Goal: Check status: Check status

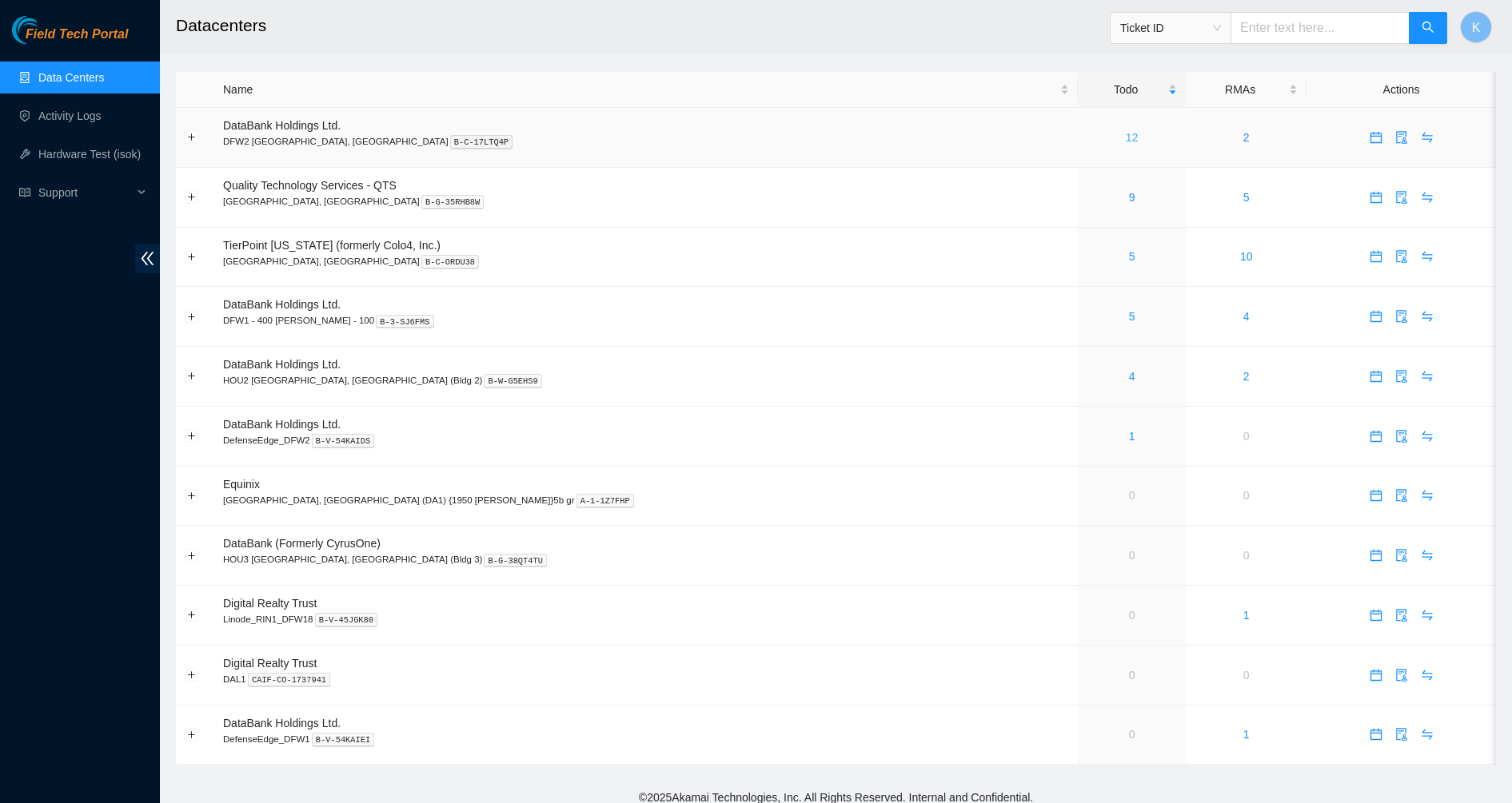
click at [1125, 138] on link "12" at bounding box center [1132, 137] width 13 height 13
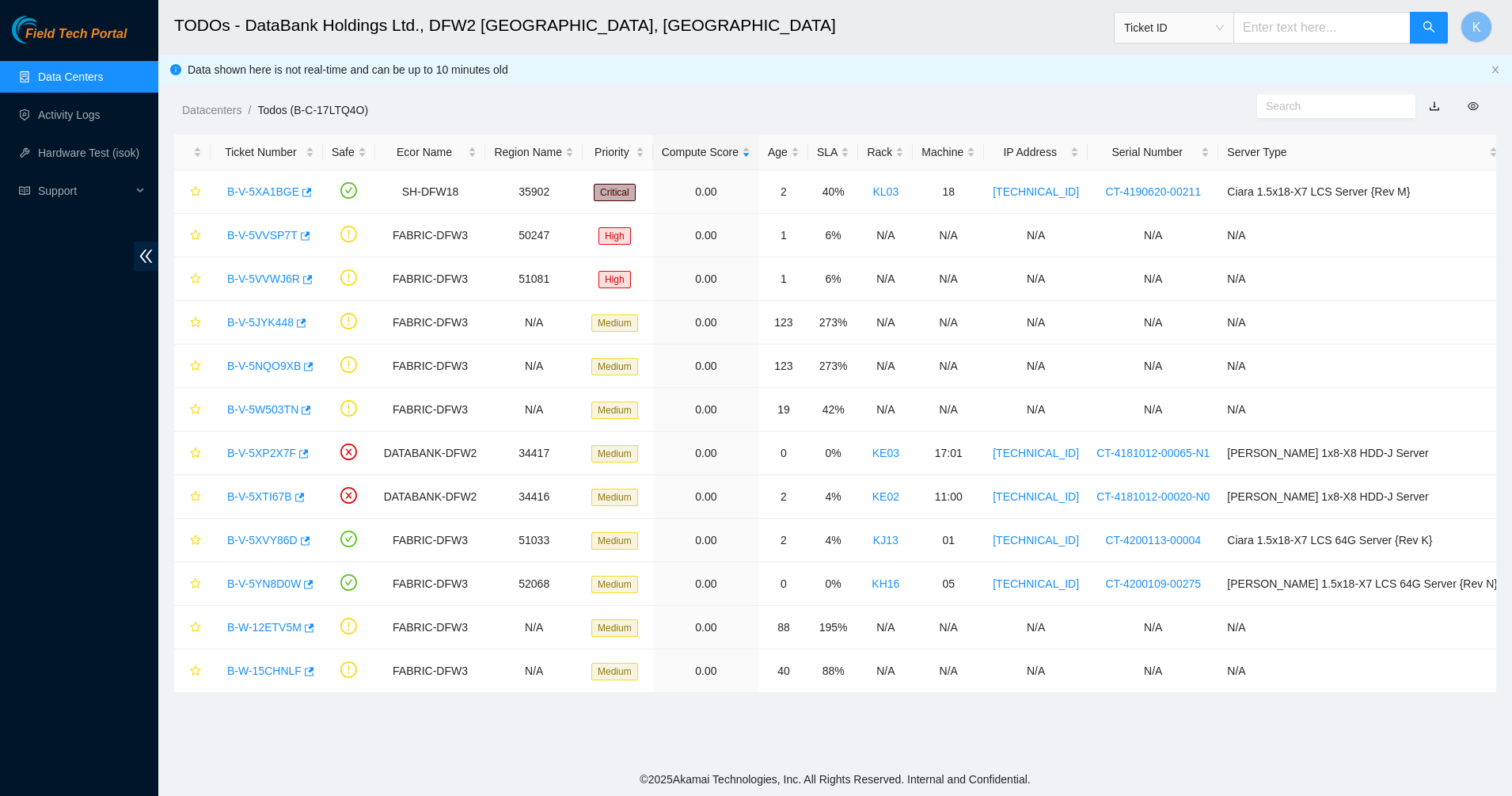
click at [67, 79] on link "Data Centers" at bounding box center [70, 77] width 65 height 13
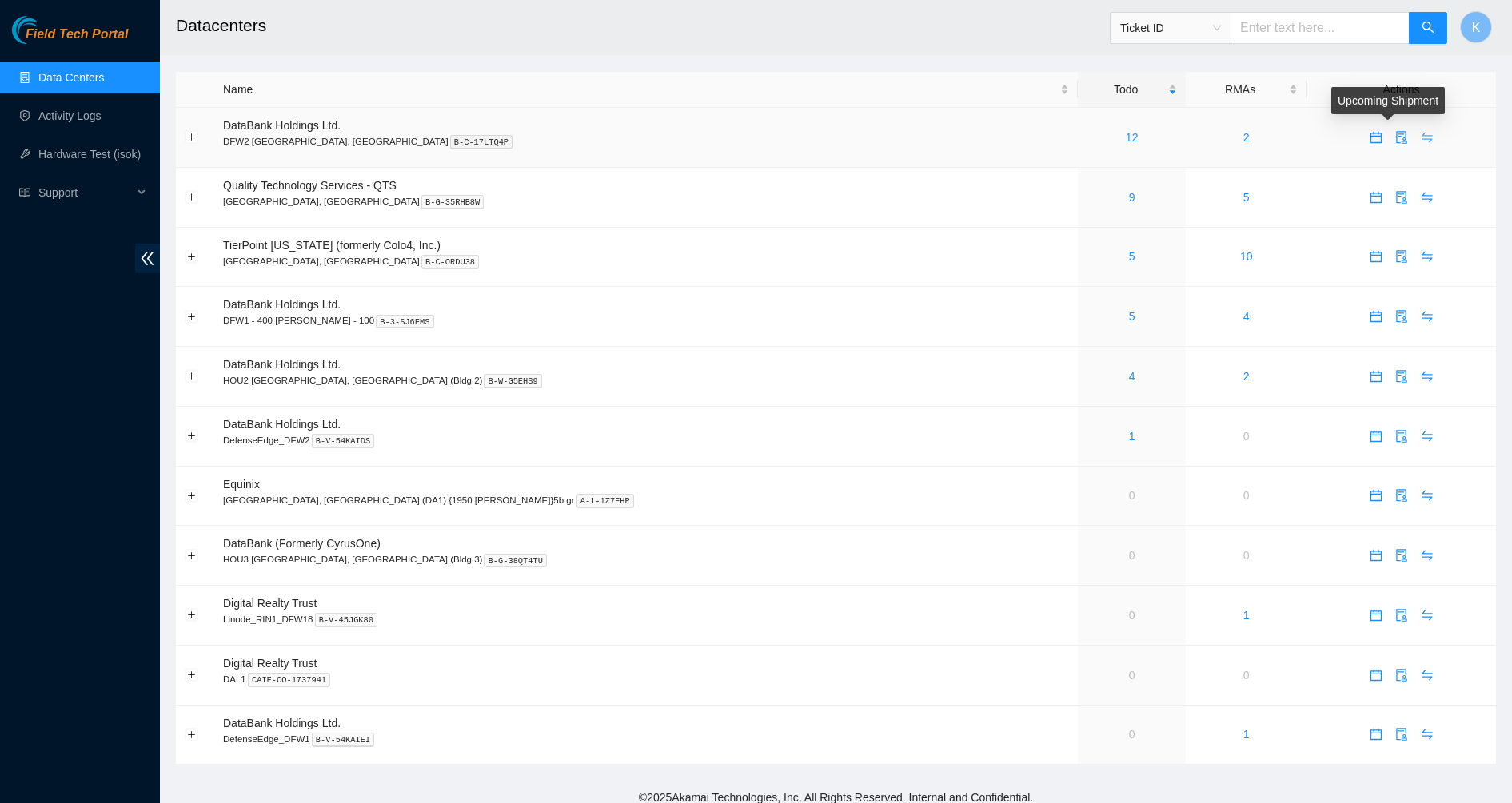
click at [1421, 140] on icon "swap" at bounding box center [1427, 137] width 13 height 13
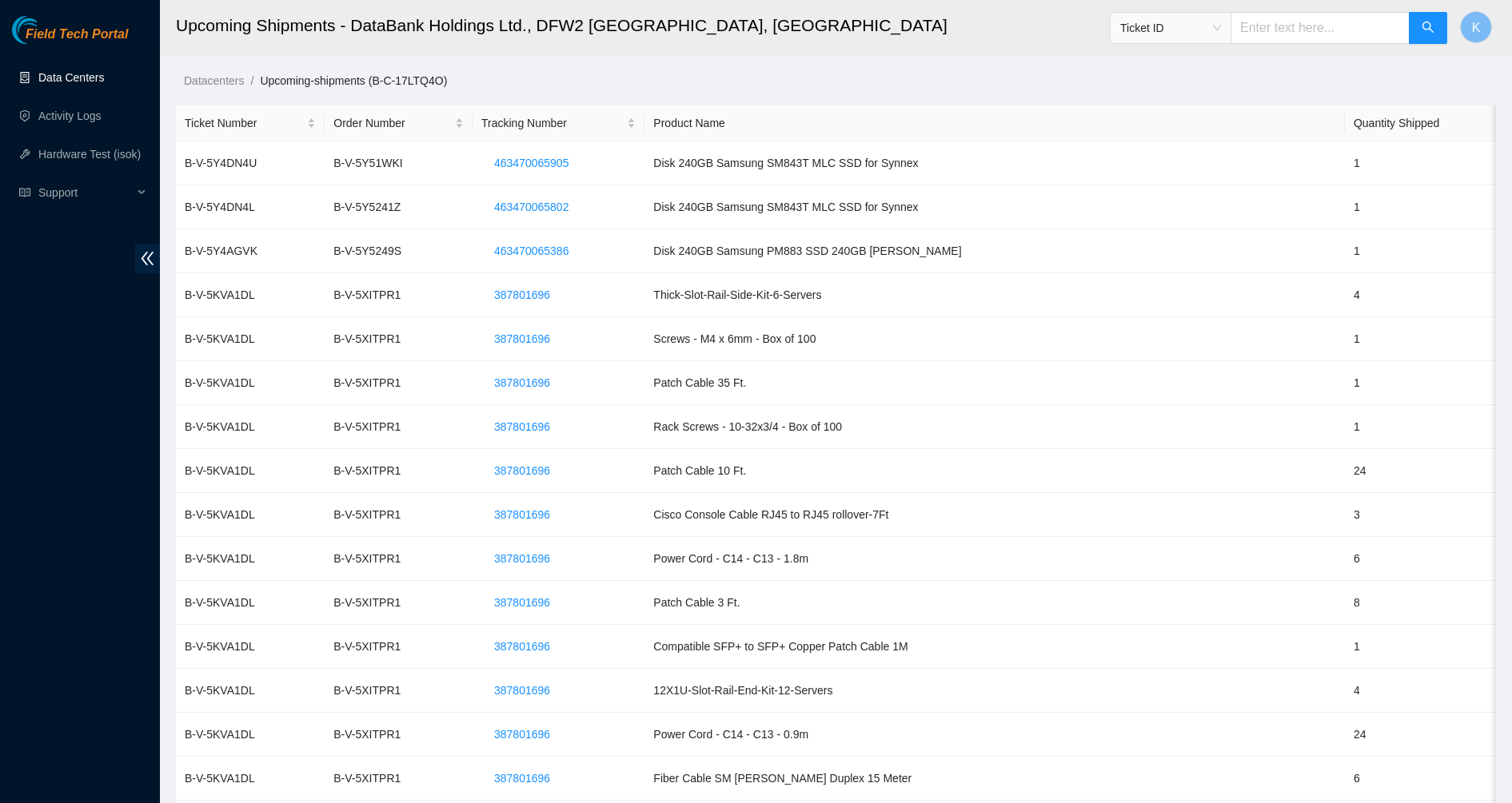
click at [94, 84] on link "Data Centers" at bounding box center [70, 78] width 66 height 13
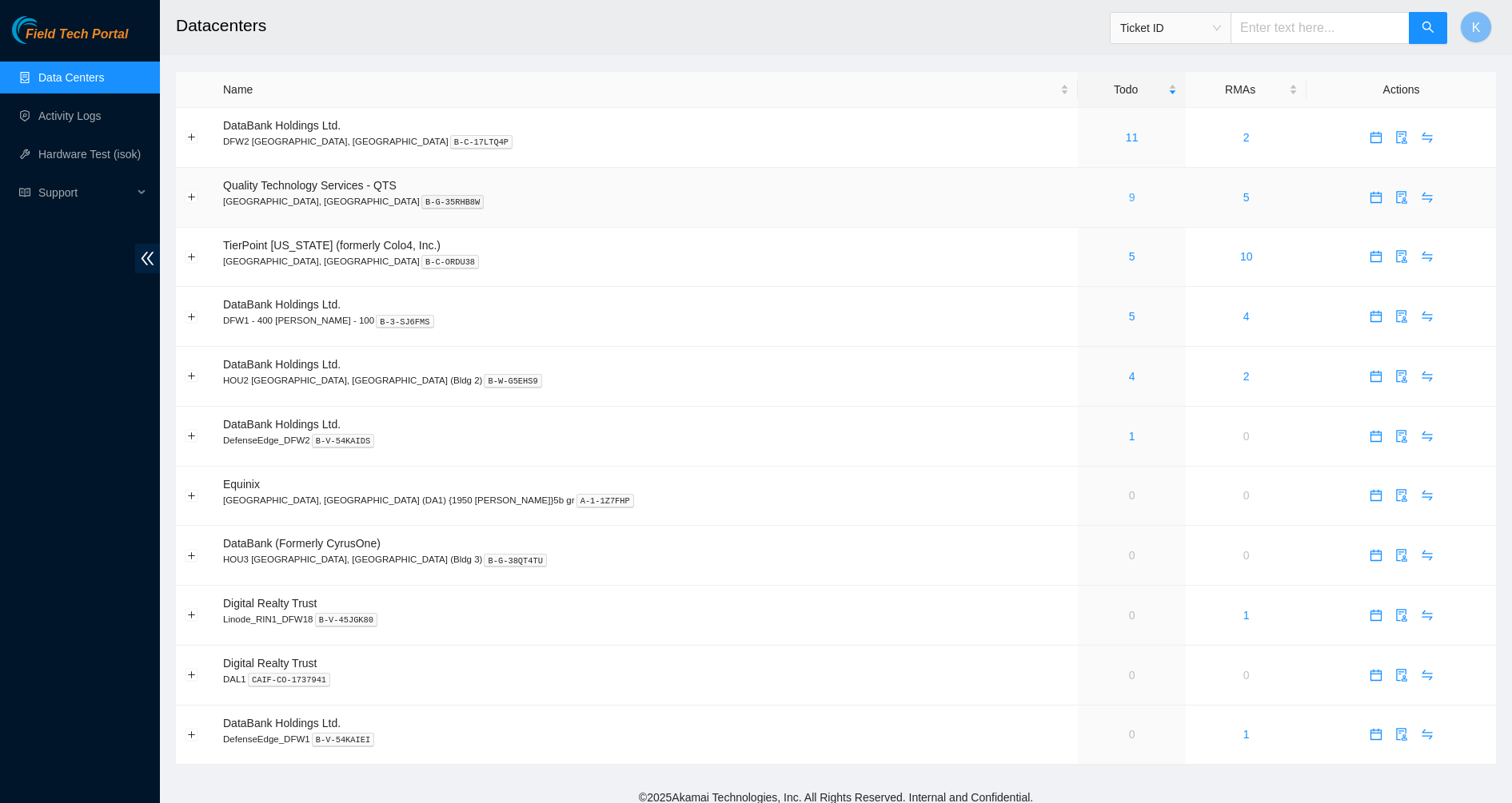
click at [1129, 204] on link "9" at bounding box center [1132, 197] width 6 height 13
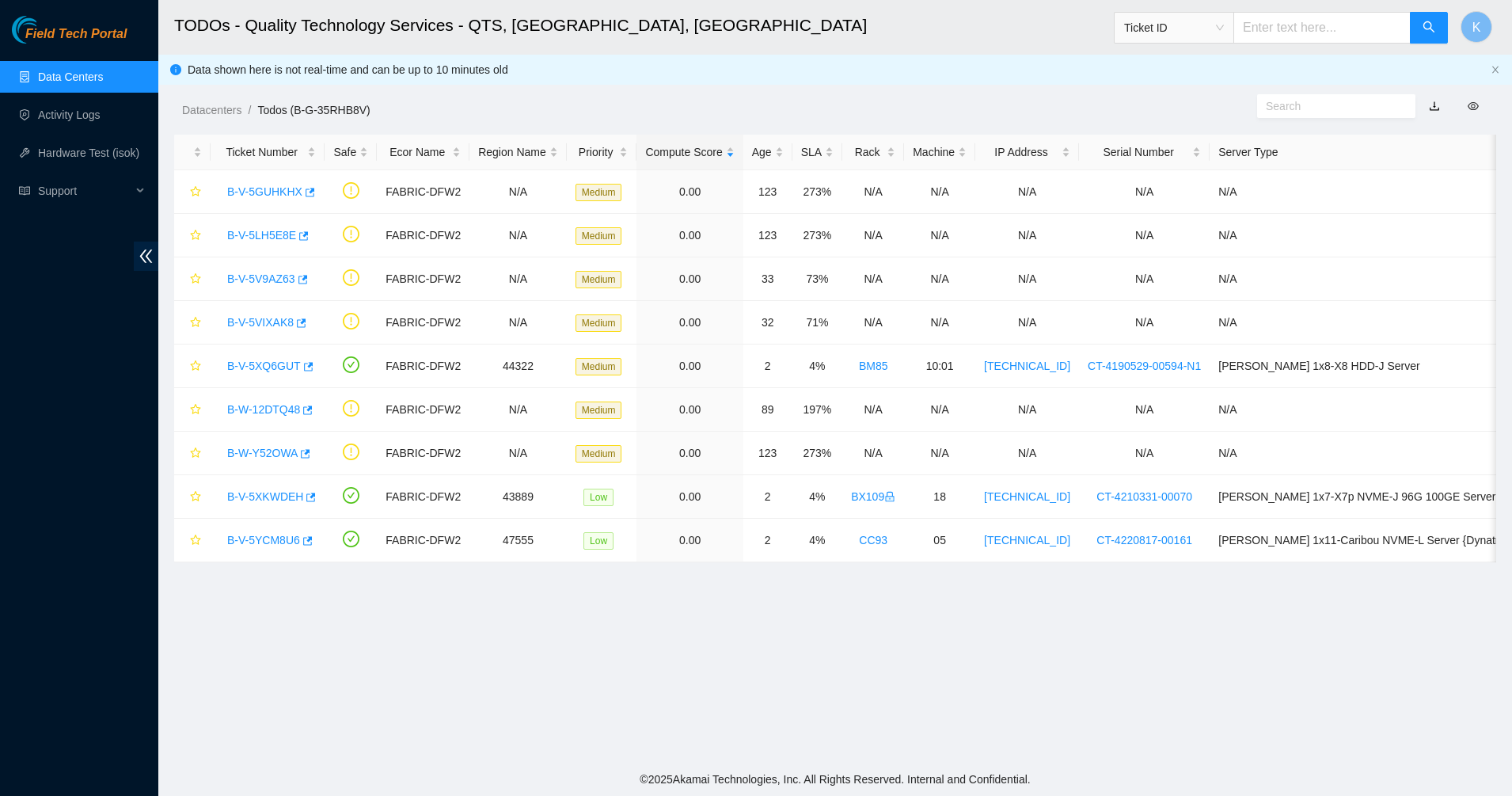
click at [72, 82] on link "Data Centers" at bounding box center [70, 77] width 65 height 13
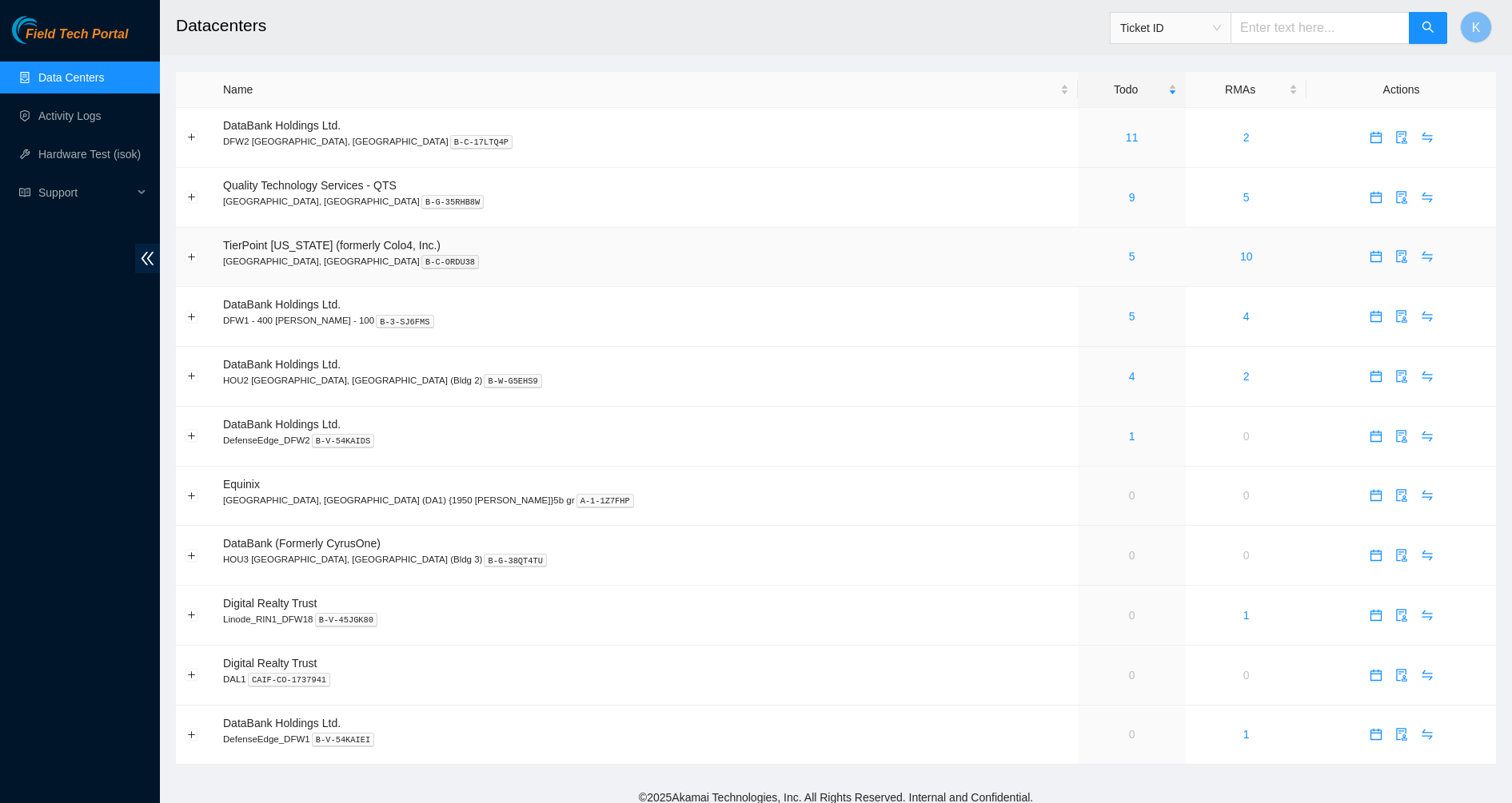
click at [1086, 253] on div "5" at bounding box center [1132, 256] width 90 height 17
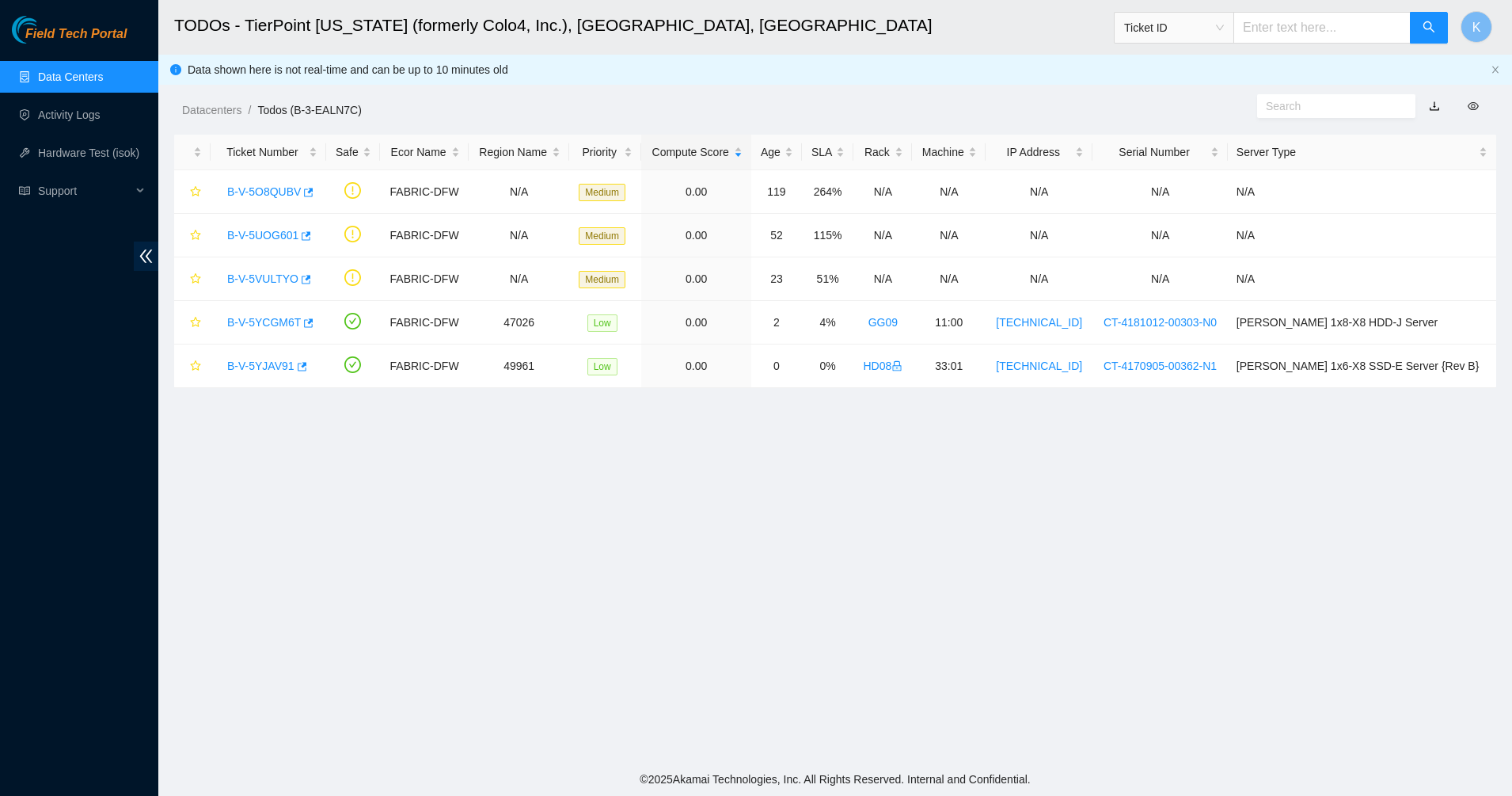
click at [65, 46] on link "Field Tech Portal" at bounding box center [69, 39] width 115 height 21
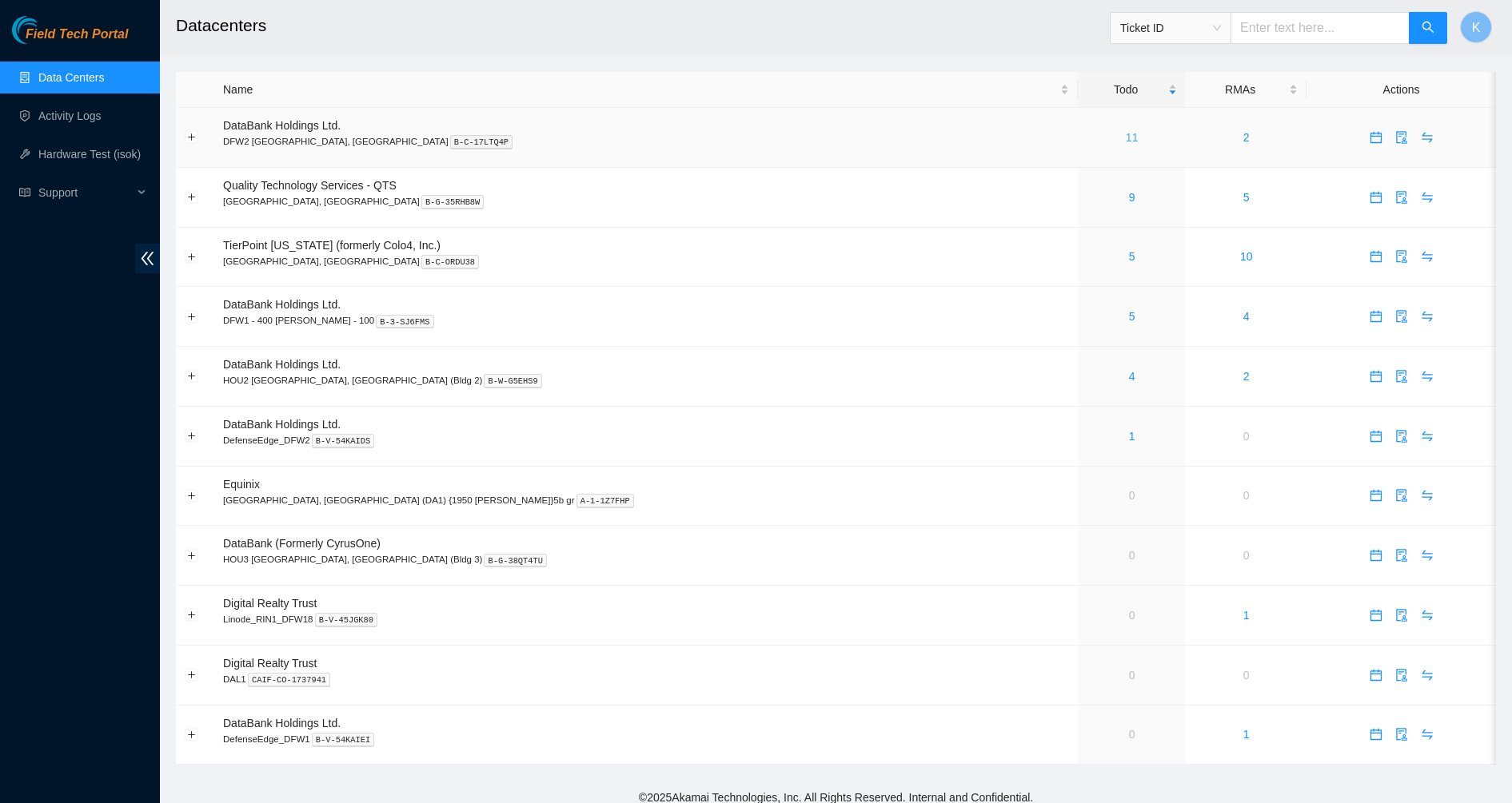
click at [1125, 143] on link "11" at bounding box center [1132, 137] width 13 height 13
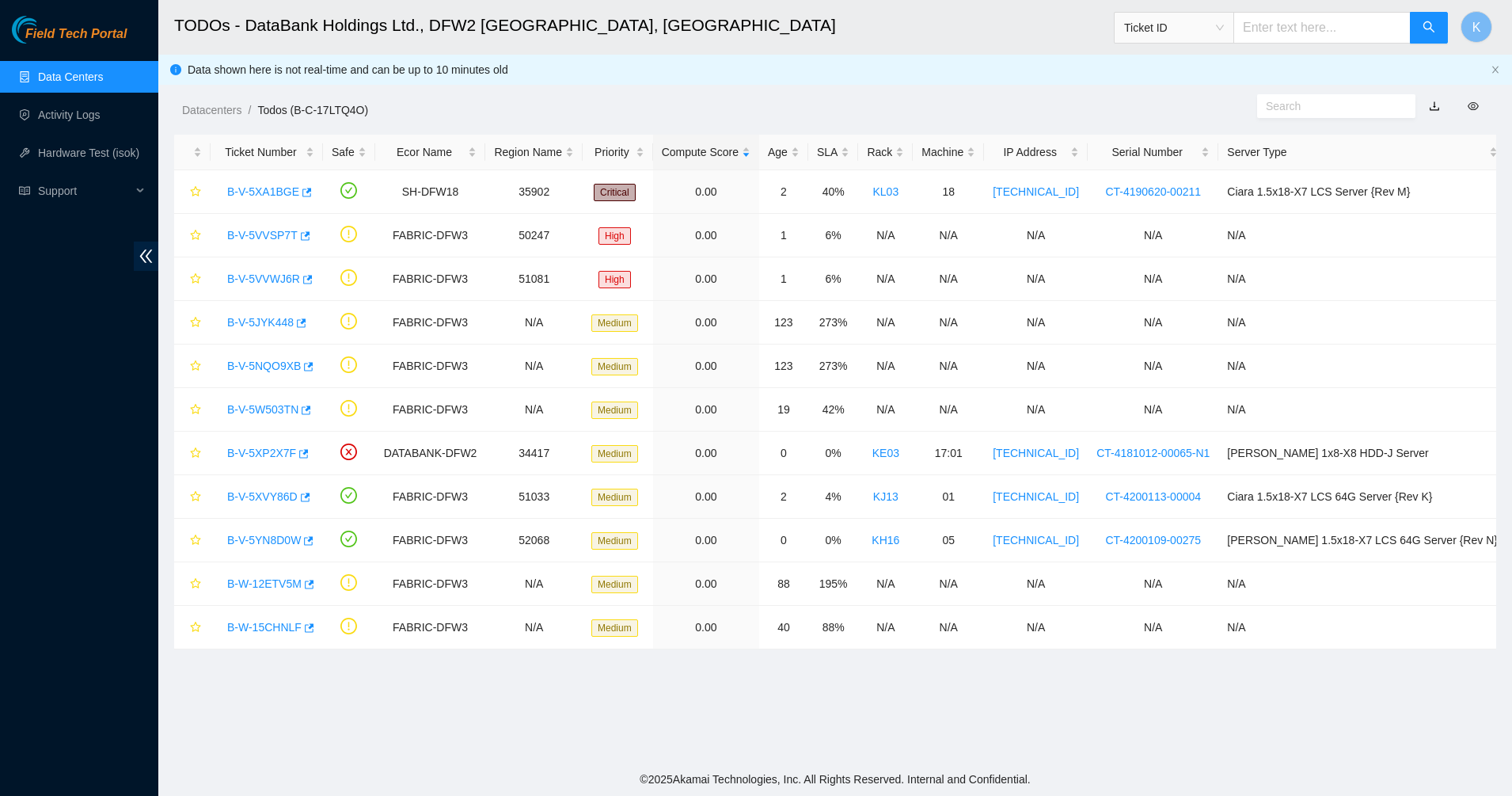
click at [46, 82] on link "Data Centers" at bounding box center [70, 77] width 65 height 13
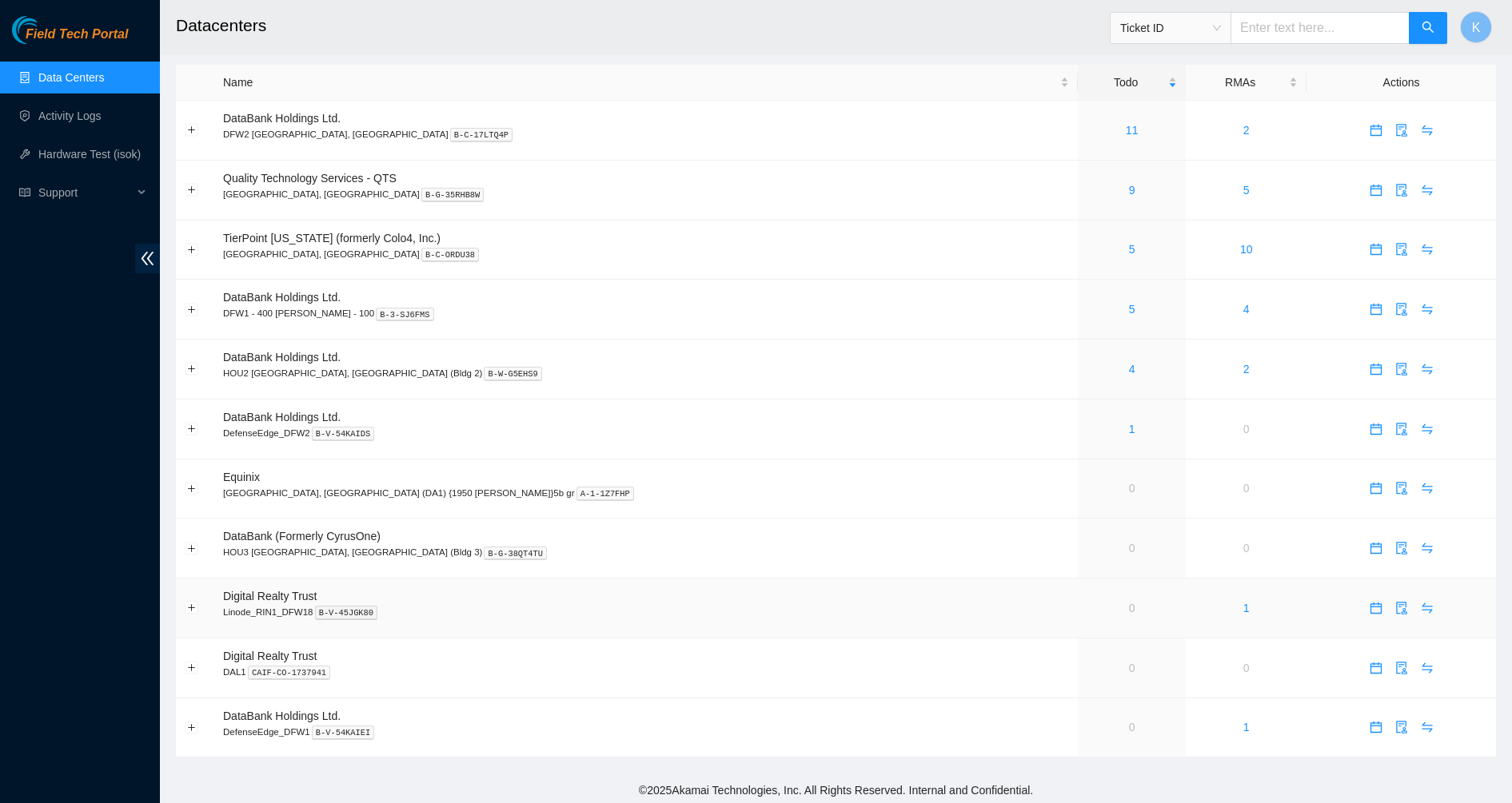
scroll to position [11, 0]
click at [1077, 607] on td "0" at bounding box center [1131, 604] width 108 height 60
click at [1077, 602] on td "0" at bounding box center [1131, 604] width 108 height 60
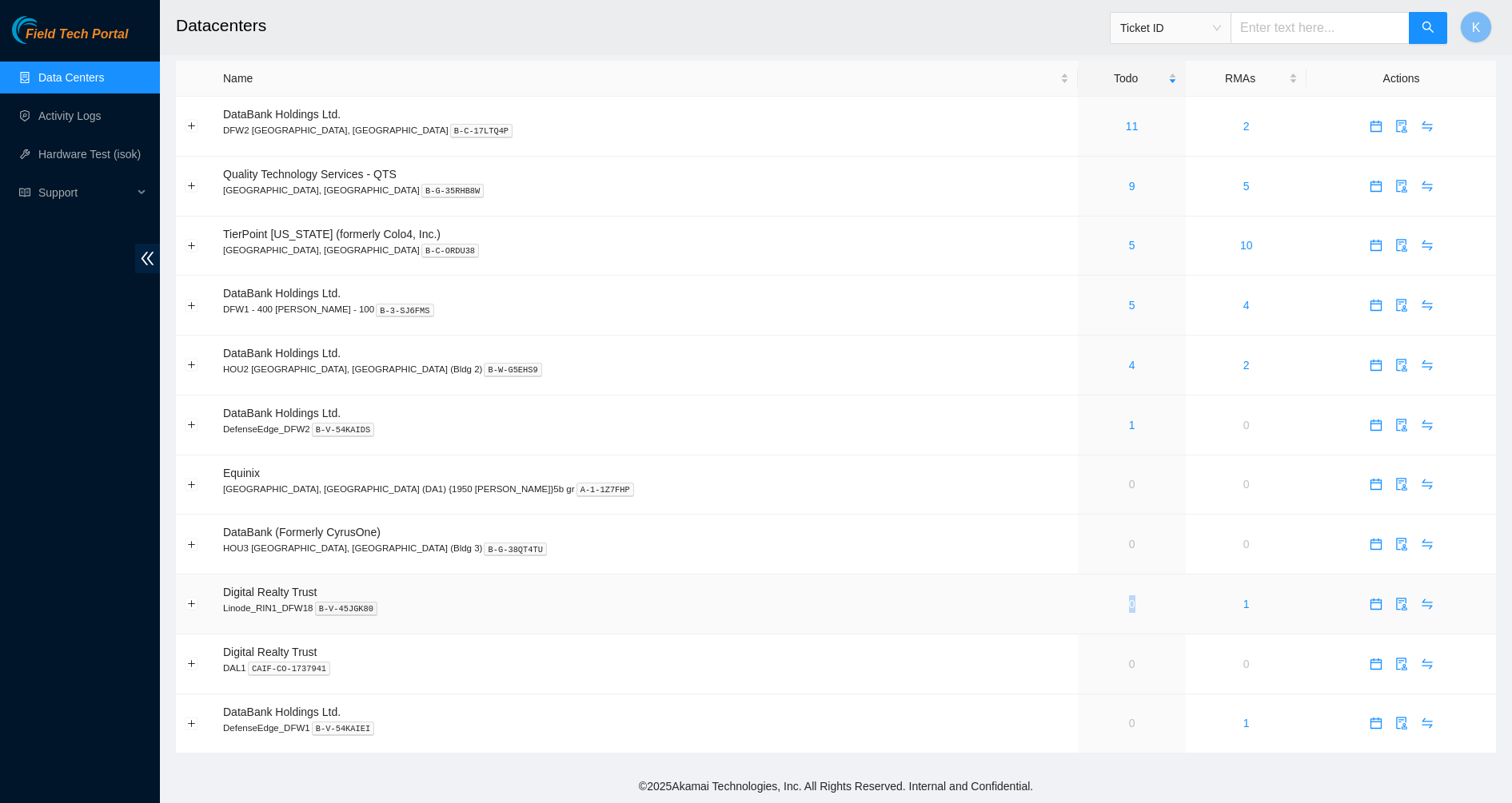
click at [1129, 602] on link "0" at bounding box center [1132, 604] width 6 height 13
drag, startPoint x: 932, startPoint y: 599, endPoint x: 253, endPoint y: 599, distance: 679.0
click at [249, 596] on tr "Digital Realty Trust Linode_RIN1_DFW18 B-V-45JGK80 0 1" at bounding box center [836, 604] width 1319 height 60
click at [253, 599] on td "Digital Realty Trust Linode_RIN1_DFW18 B-V-45JGK80" at bounding box center [645, 604] width 863 height 60
drag, startPoint x: 270, startPoint y: 596, endPoint x: 1044, endPoint y: 593, distance: 774.0
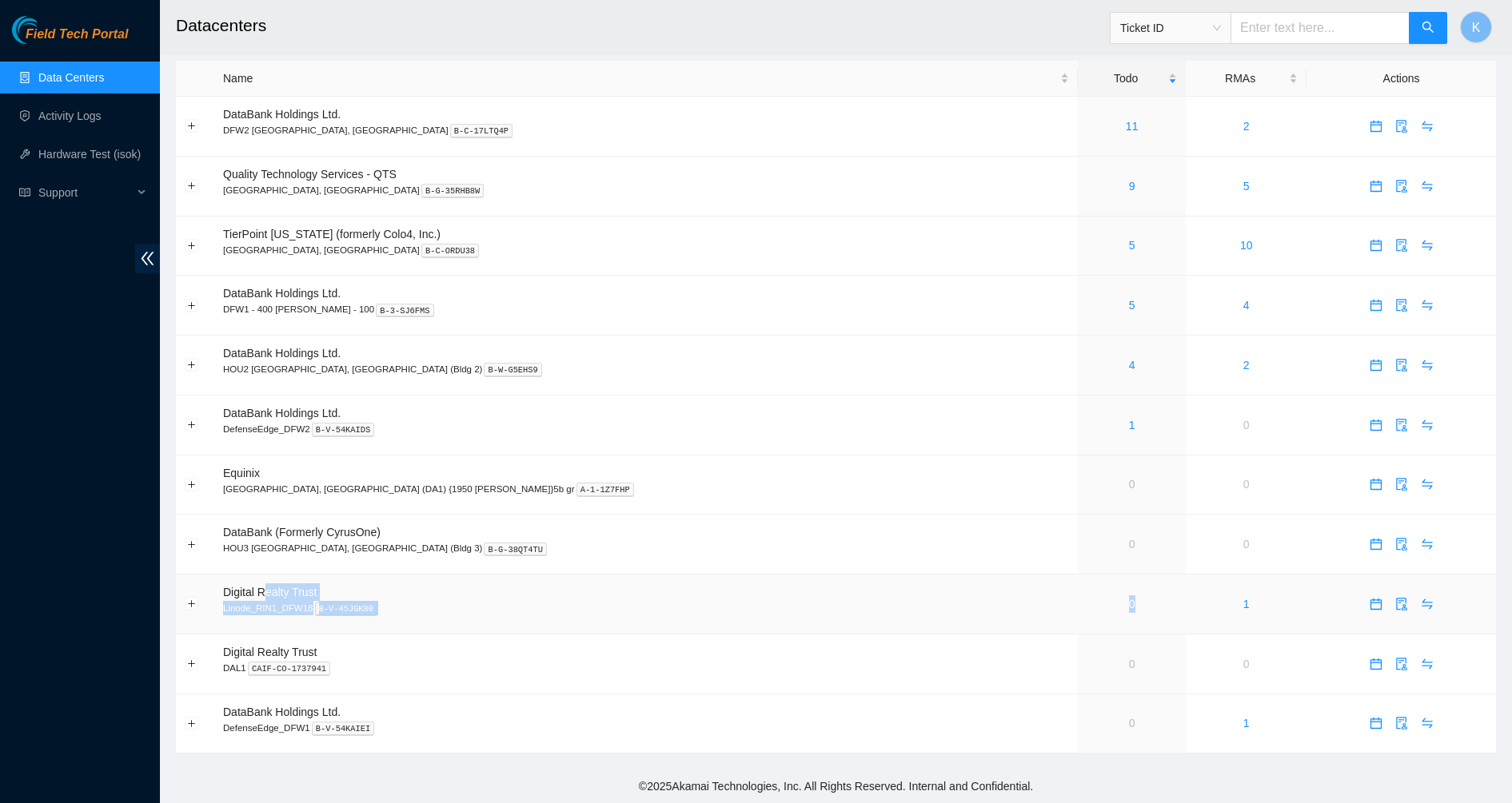
click at [1044, 593] on tr "Digital Realty Trust Linode_RIN1_DFW18 B-V-45JGK80 0 1" at bounding box center [836, 604] width 1319 height 60
click at [1077, 593] on td "0" at bounding box center [1131, 604] width 108 height 60
drag, startPoint x: 1044, startPoint y: 593, endPoint x: 902, endPoint y: 595, distance: 142.0
click at [902, 595] on tr "Digital Realty Trust Linode_RIN1_DFW18 B-V-45JGK80 0 1" at bounding box center [836, 604] width 1319 height 60
click at [299, 595] on span "Digital Realty Trust" at bounding box center [269, 592] width 93 height 13
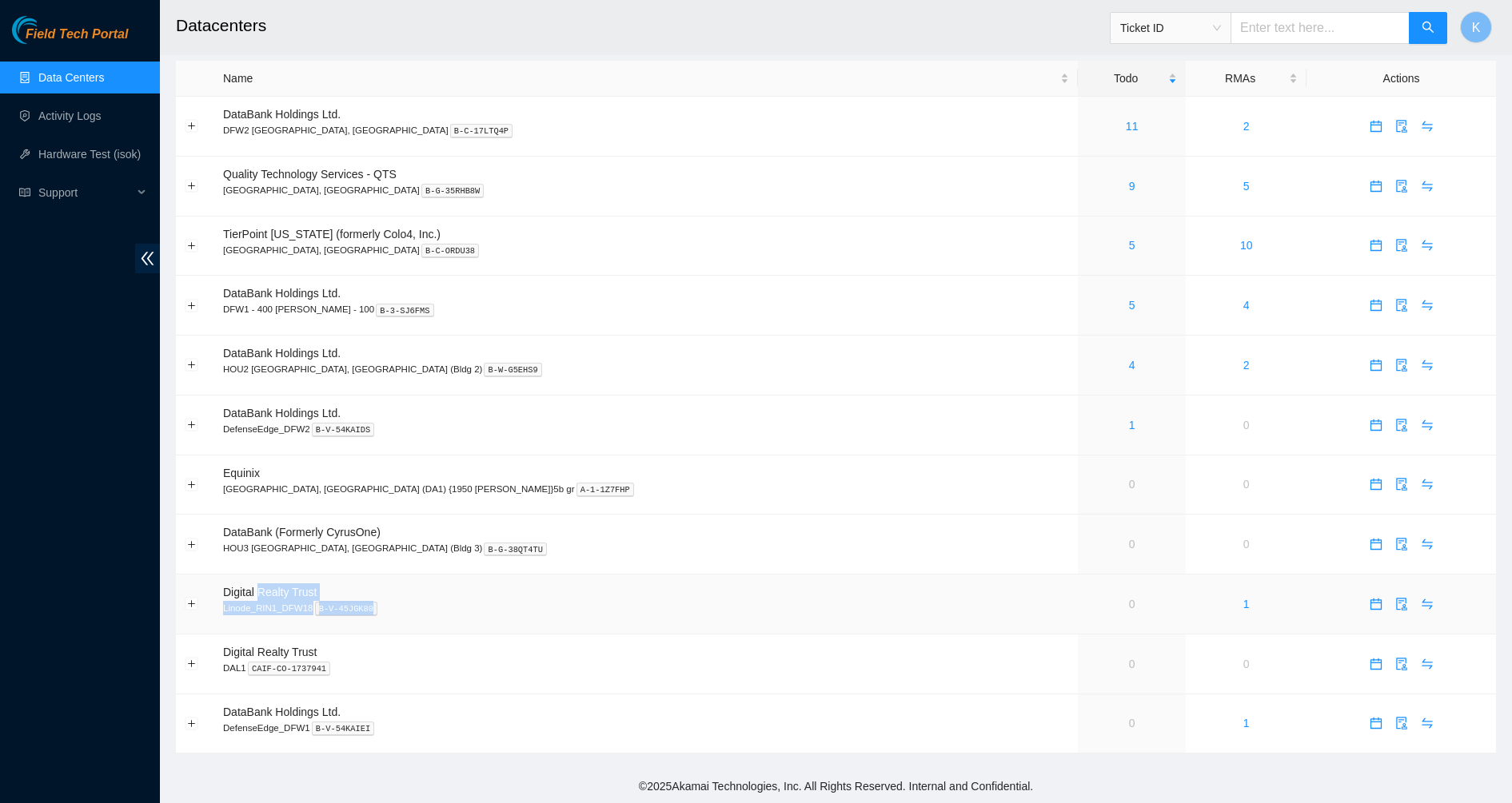
drag, startPoint x: 260, startPoint y: 595, endPoint x: 501, endPoint y: 631, distance: 243.7
click at [501, 631] on td "Digital Realty Trust Linode_RIN1_DFW18 B-V-45JGK80" at bounding box center [645, 604] width 863 height 60
drag, startPoint x: 571, startPoint y: 594, endPoint x: 1011, endPoint y: 609, distance: 440.3
click at [1011, 608] on tr "Digital Realty Trust Linode_RIN1_DFW18 B-V-45JGK80 0 1" at bounding box center [836, 604] width 1319 height 60
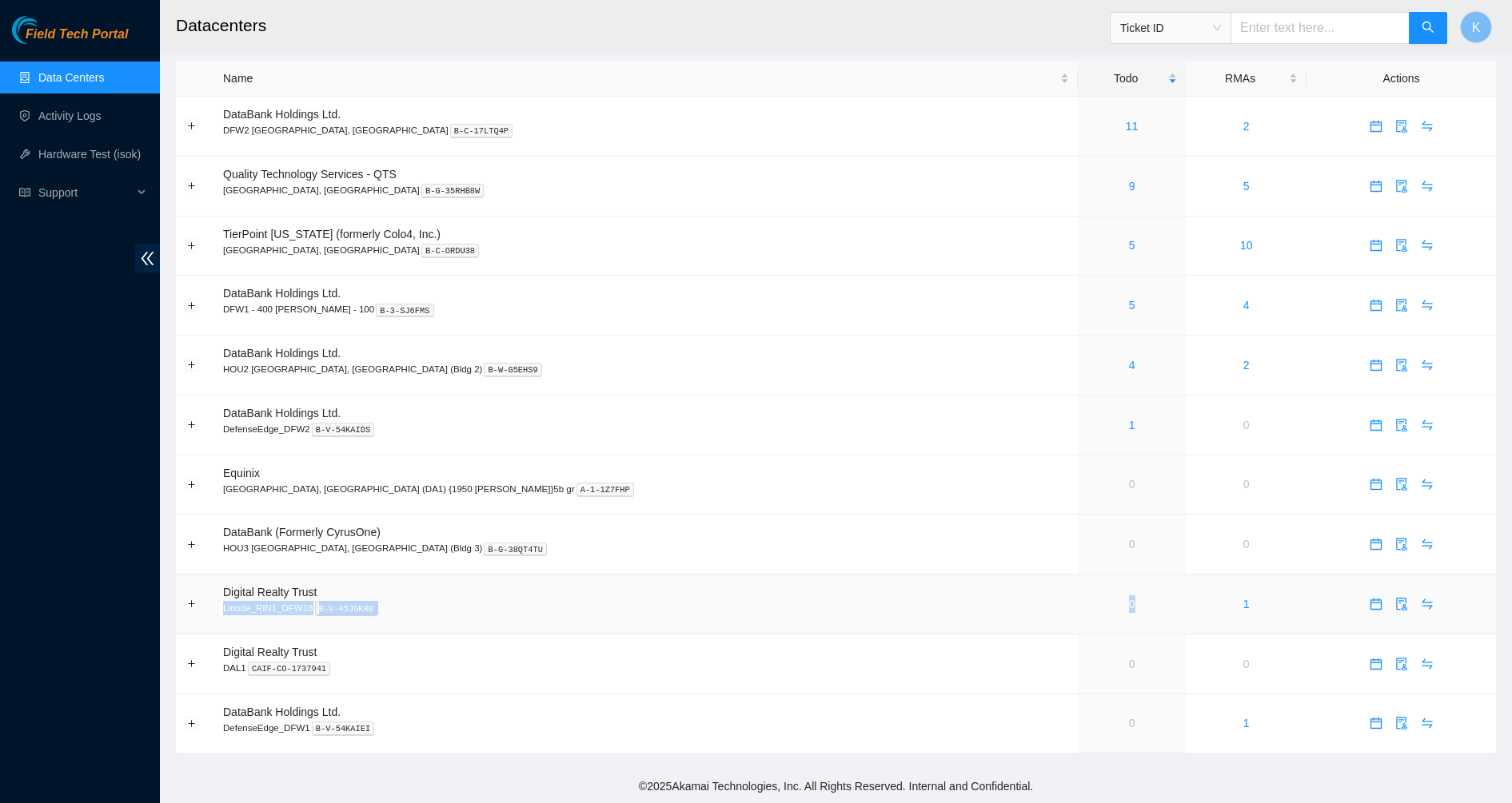
click at [1077, 609] on td "0" at bounding box center [1131, 604] width 108 height 60
click at [1243, 130] on link "2" at bounding box center [1245, 126] width 6 height 13
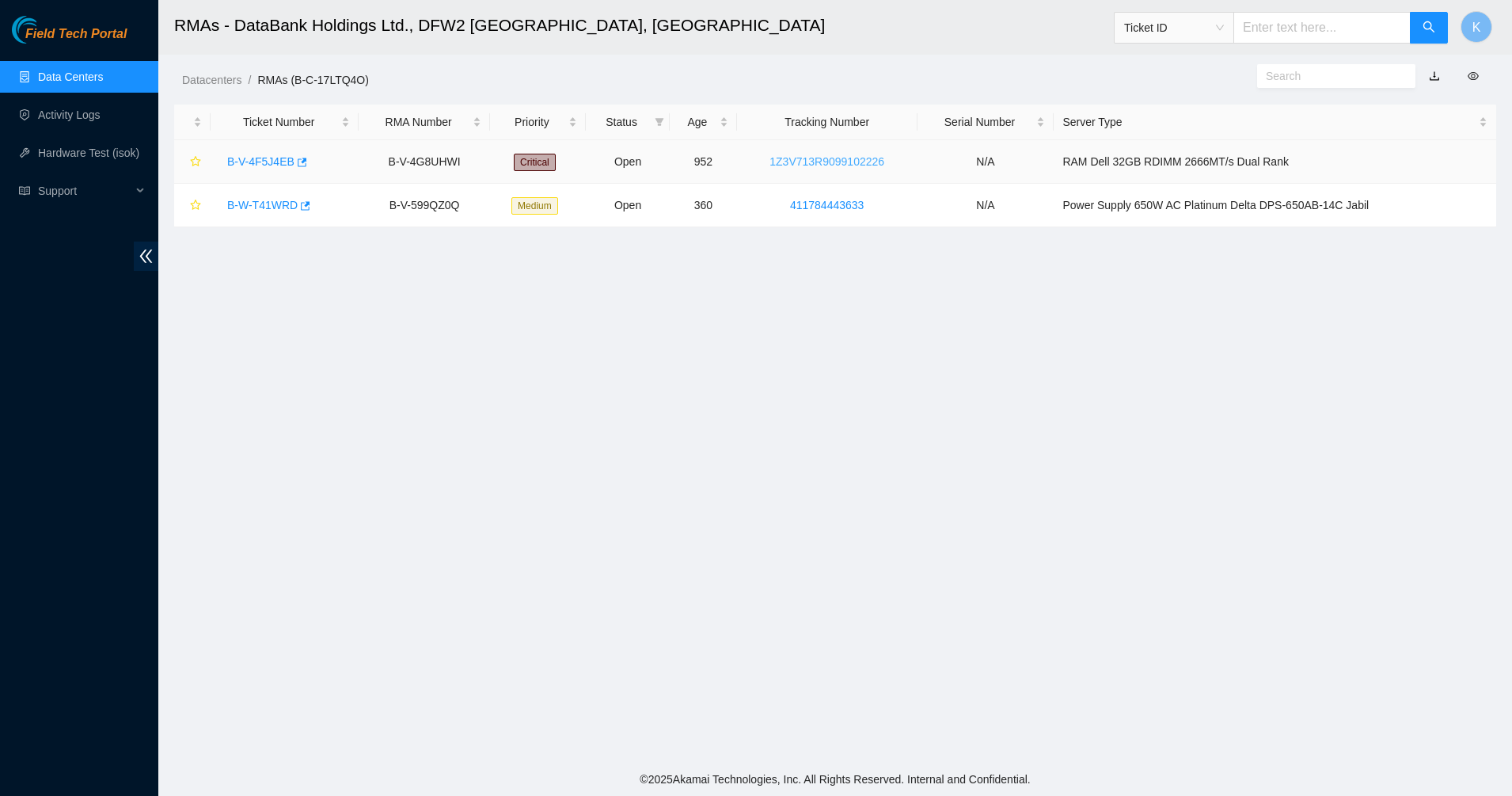
click at [857, 159] on link "1Z3V713R9099102226" at bounding box center [827, 161] width 115 height 13
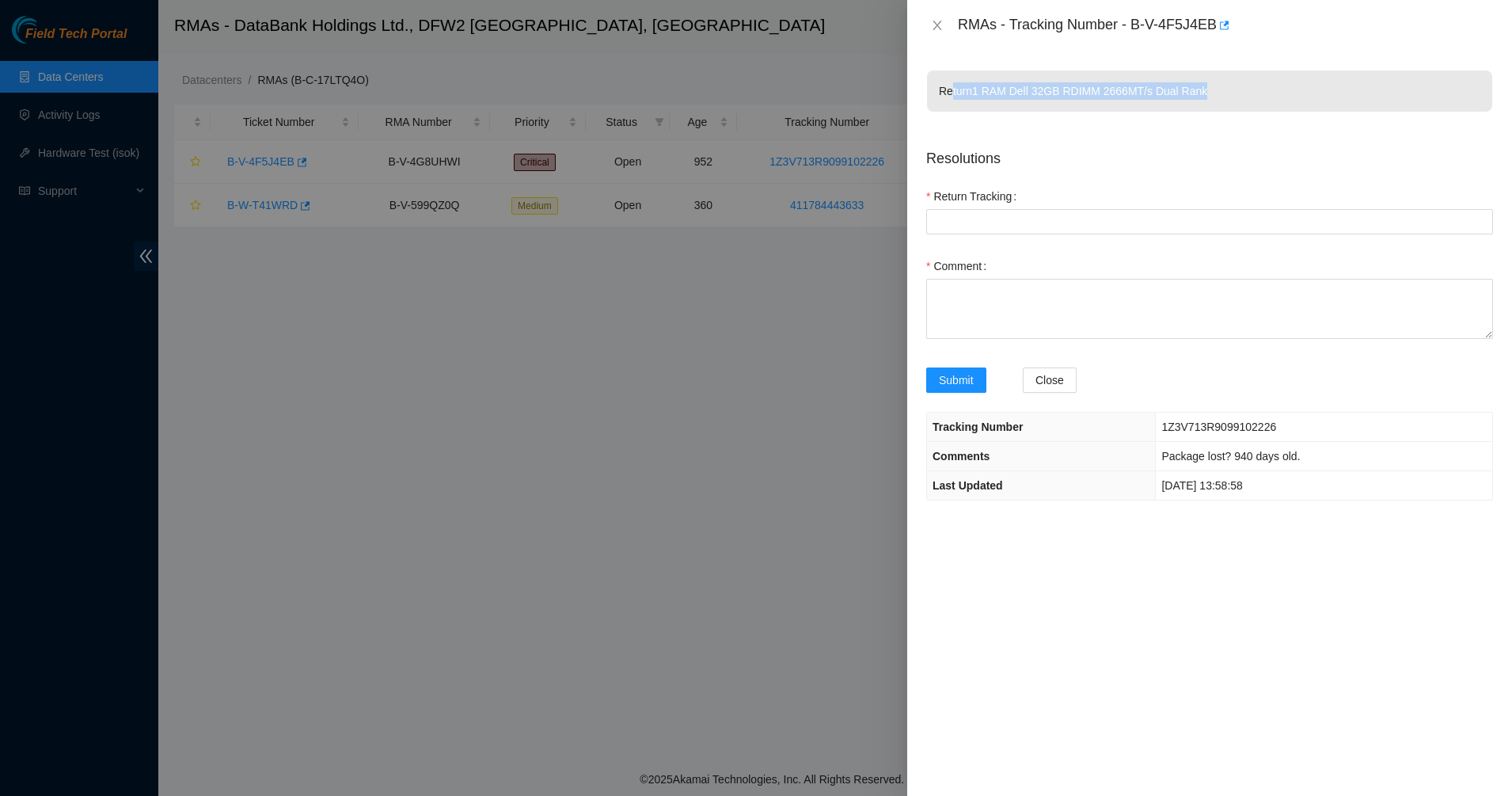
drag, startPoint x: 949, startPoint y: 95, endPoint x: 1212, endPoint y: 92, distance: 263.0
click at [1212, 92] on p "Return 1 RAM Dell 32GB RDIMM 2666MT/s Dual Rank" at bounding box center [1210, 91] width 566 height 41
drag, startPoint x: 1212, startPoint y: 92, endPoint x: 1122, endPoint y: 96, distance: 90.1
click at [1123, 97] on p "Return 1 RAM Dell 32GB RDIMM 2666MT/s Dual Rank" at bounding box center [1210, 91] width 566 height 41
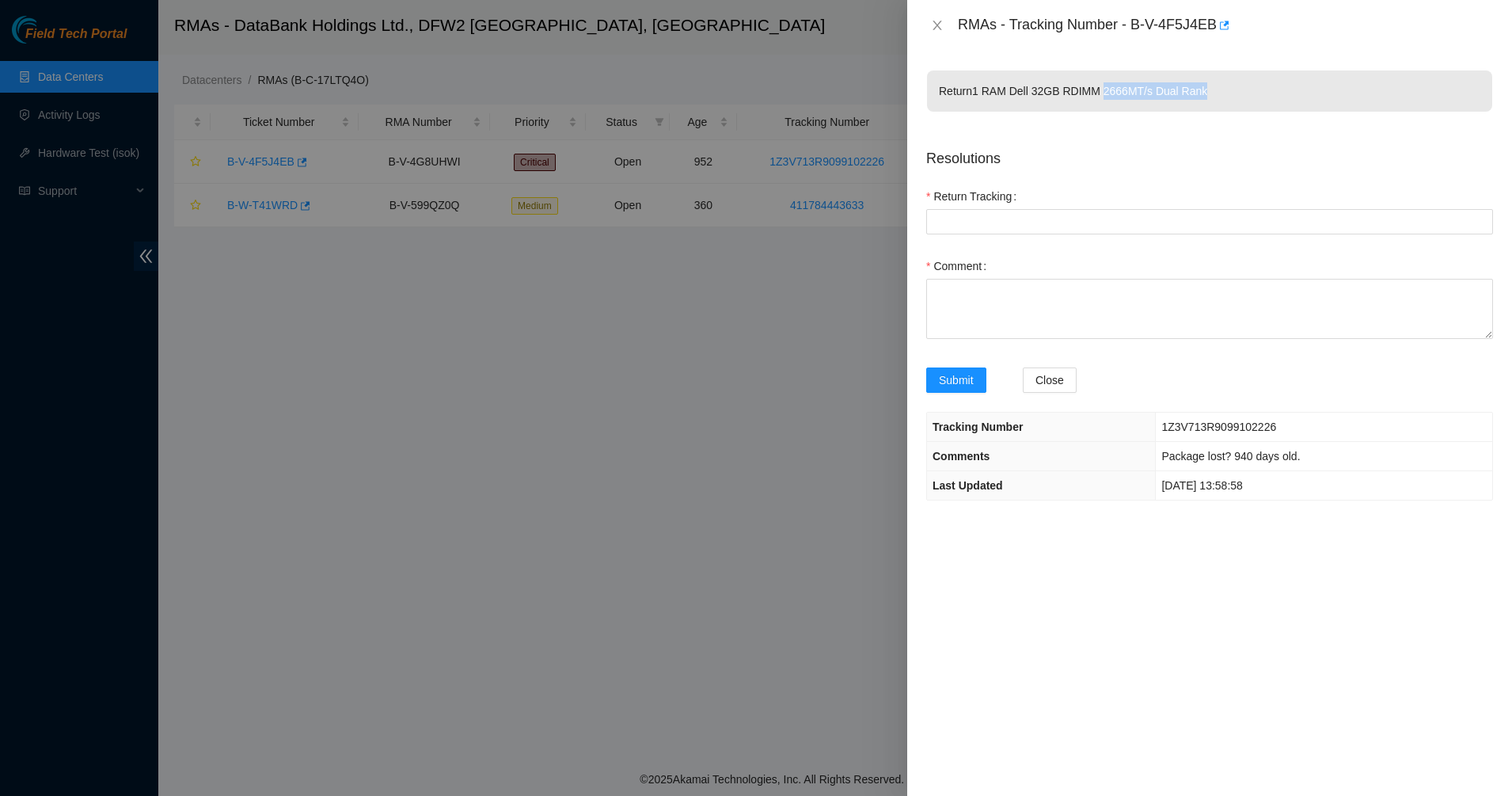
click at [1121, 96] on p "Return 1 RAM Dell 32GB RDIMM 2666MT/s Dual Rank" at bounding box center [1210, 91] width 566 height 41
click at [1197, 98] on p "Return 1 RAM Dell 32GB RDIMM 2666MT/s Dual Rank" at bounding box center [1210, 91] width 566 height 41
drag, startPoint x: 1196, startPoint y: 98, endPoint x: 1359, endPoint y: 528, distance: 459.9
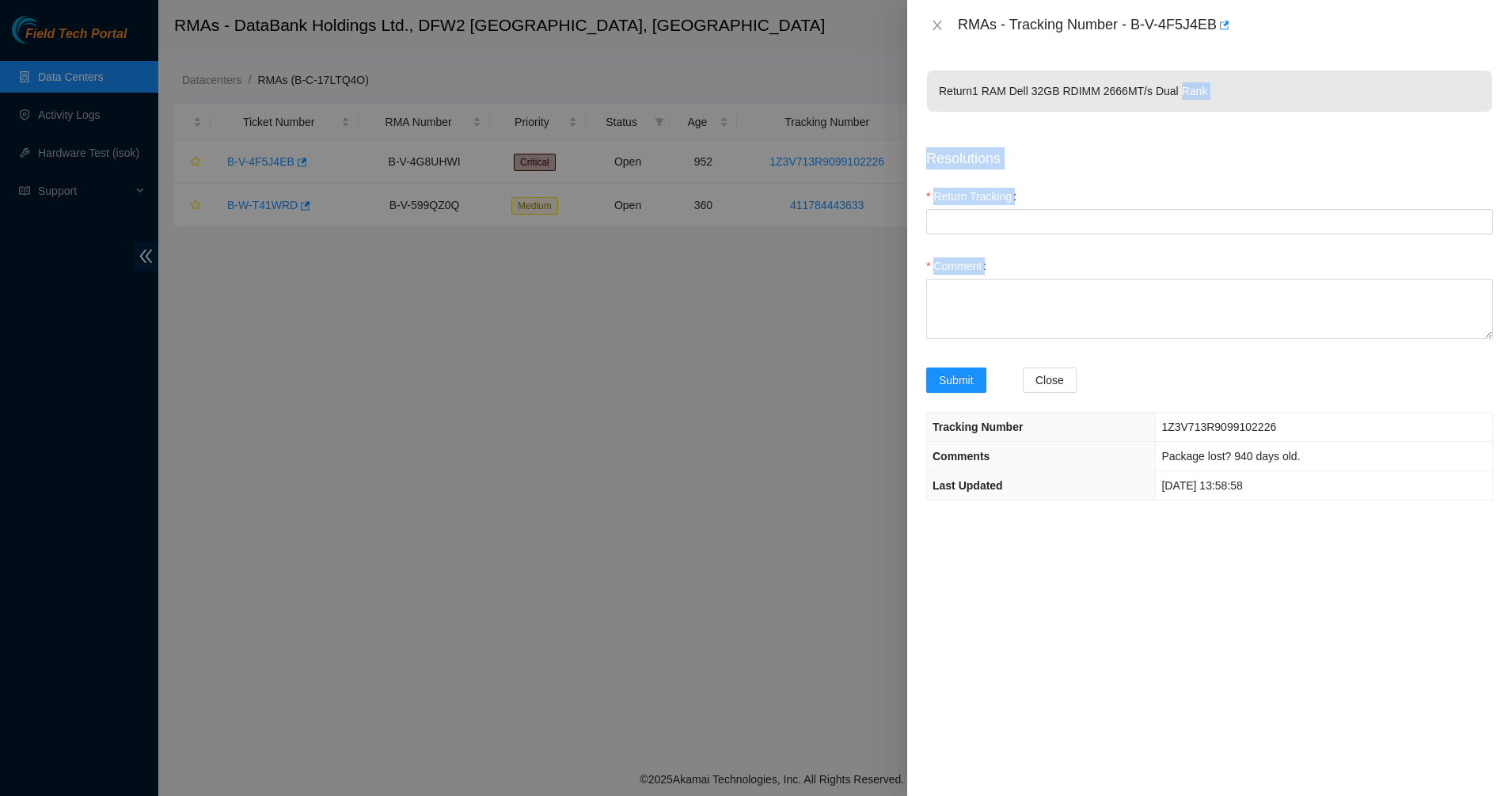
click at [1363, 528] on div "Return 1 RAM Dell 32GB RDIMM 2666MT/s Dual Rank Resolutions Return Tracking Com…" at bounding box center [1210, 424] width 605 height 745
click at [1359, 528] on div "Return 1 RAM Dell 32GB RDIMM 2666MT/s Dual Rank Resolutions Return Tracking Com…" at bounding box center [1210, 424] width 605 height 745
click at [1167, 466] on div "Return 1 RAM Dell 32GB RDIMM 2666MT/s Dual Rank Resolutions Return Tracking Com…" at bounding box center [1210, 424] width 605 height 745
click at [1166, 466] on td "Package lost? 940 days old." at bounding box center [1324, 457] width 337 height 30
drag, startPoint x: 1166, startPoint y: 466, endPoint x: 1235, endPoint y: 496, distance: 75.2
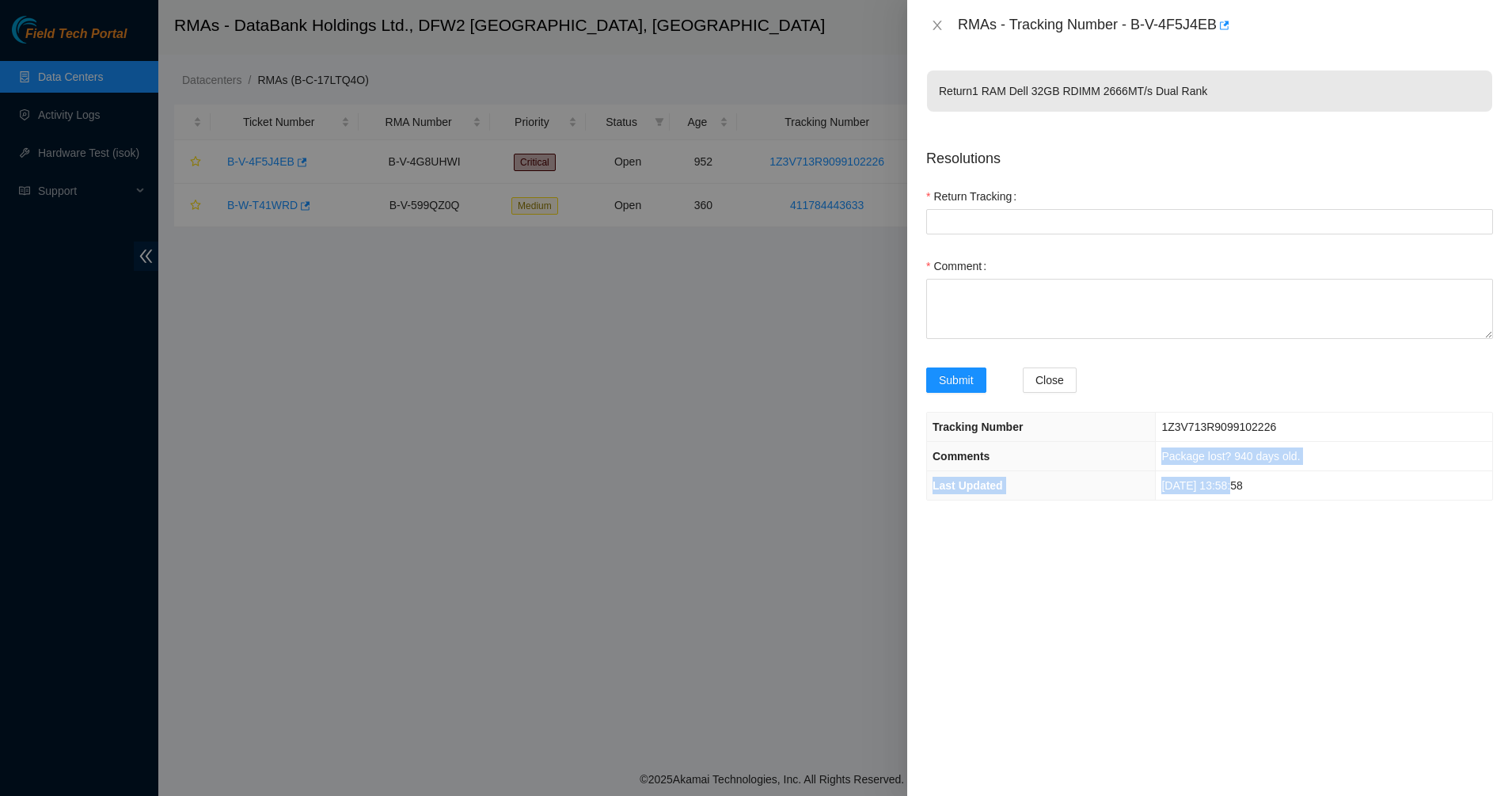
click at [1235, 496] on tbody "Tracking Number 1Z3V713R9099102226 Comments Package lost? 940 days old. Last Up…" at bounding box center [1210, 456] width 566 height 87
click at [1235, 496] on td "[DATE] 13:58:58" at bounding box center [1324, 485] width 337 height 30
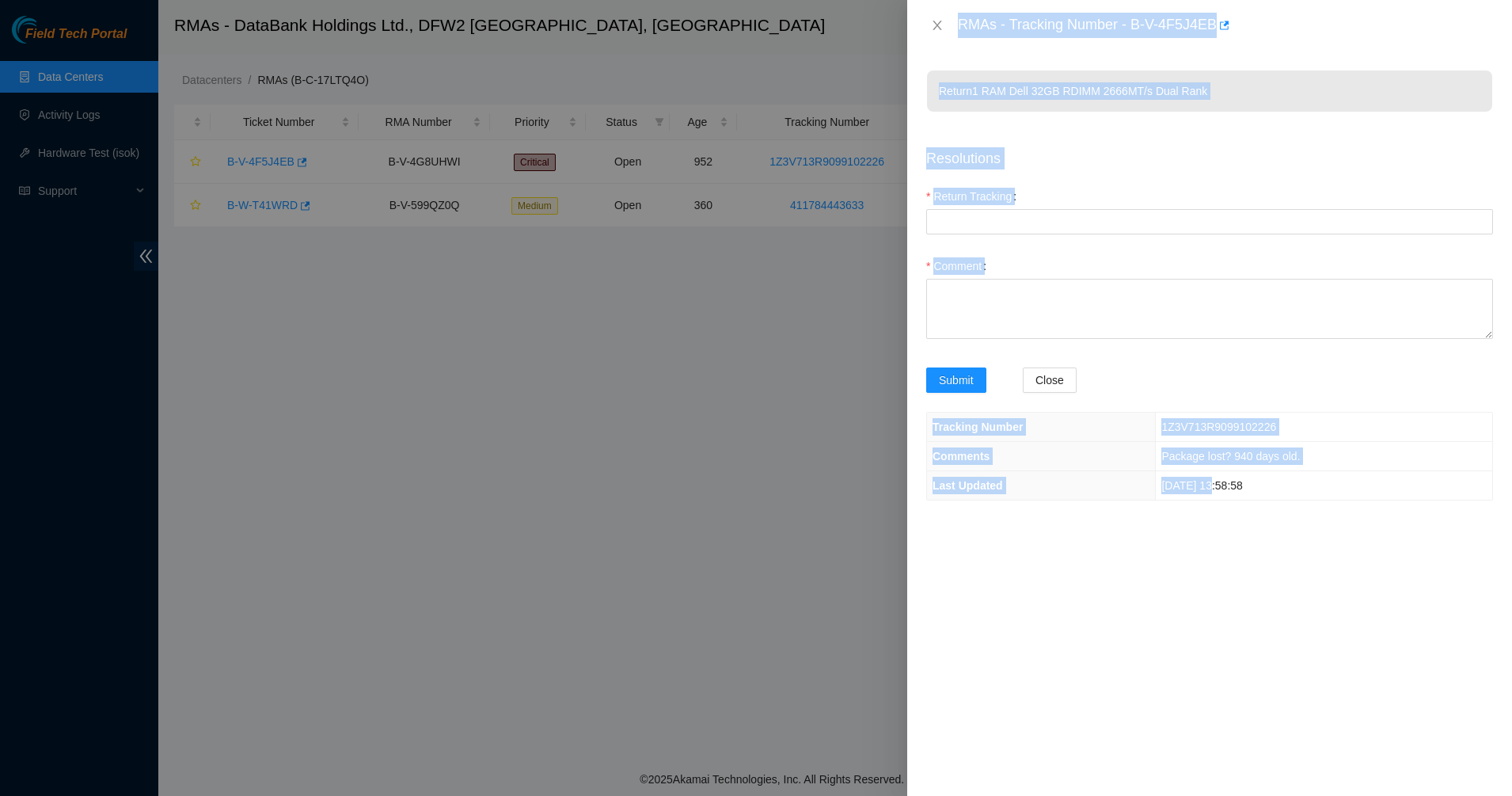
drag, startPoint x: 1080, startPoint y: 454, endPoint x: 850, endPoint y: 414, distance: 233.5
click at [881, 420] on div "RMAs - Tracking Number - B-V-4F5J4EB Return 1 RAM Dell 32GB RDIMM 2666MT/s Dual…" at bounding box center [756, 398] width 1512 height 796
click at [850, 414] on div at bounding box center [756, 398] width 1512 height 796
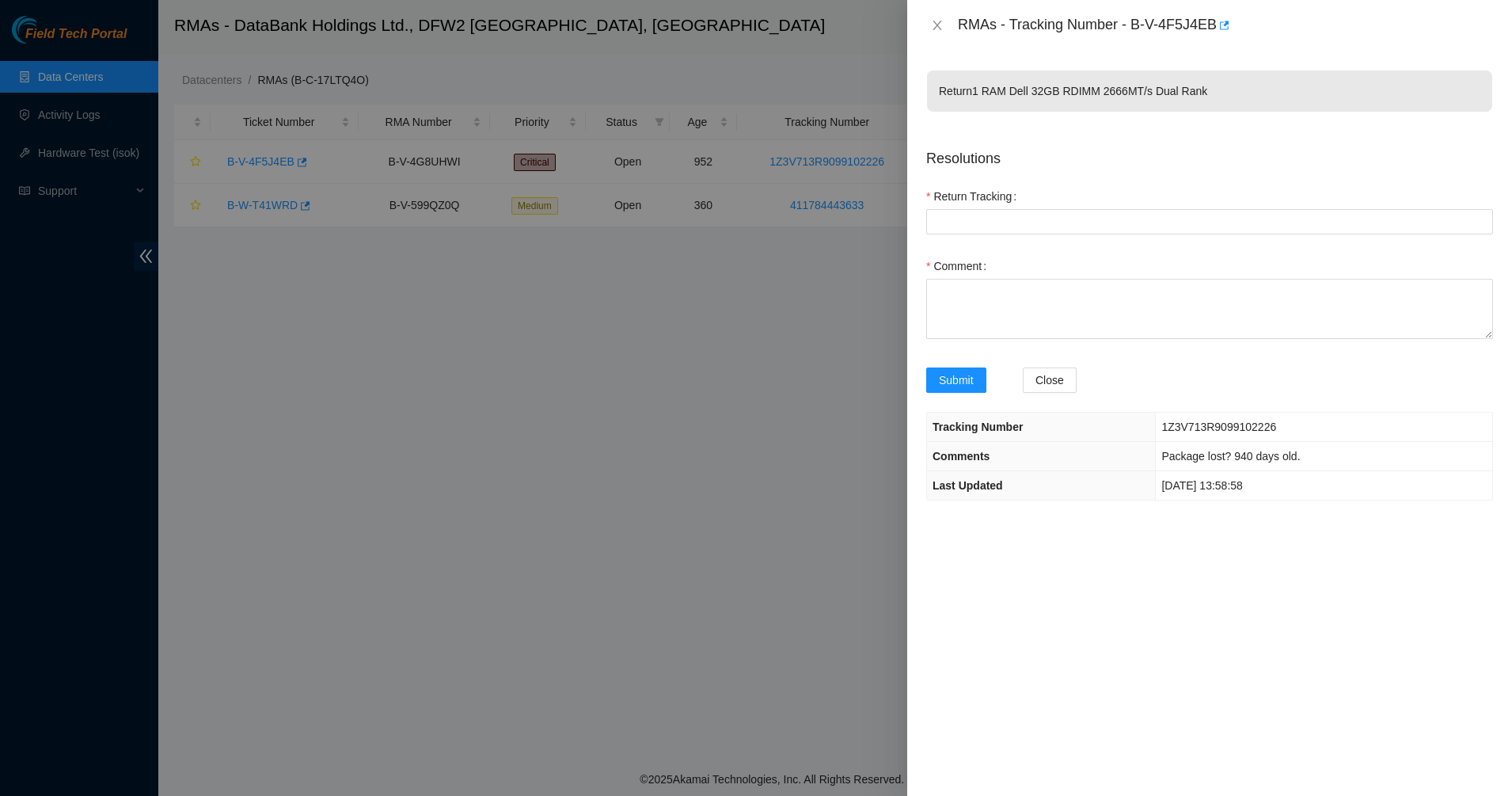
click at [952, 442] on th "Comments" at bounding box center [1042, 457] width 229 height 30
click at [929, 25] on button "Close" at bounding box center [937, 25] width 22 height 15
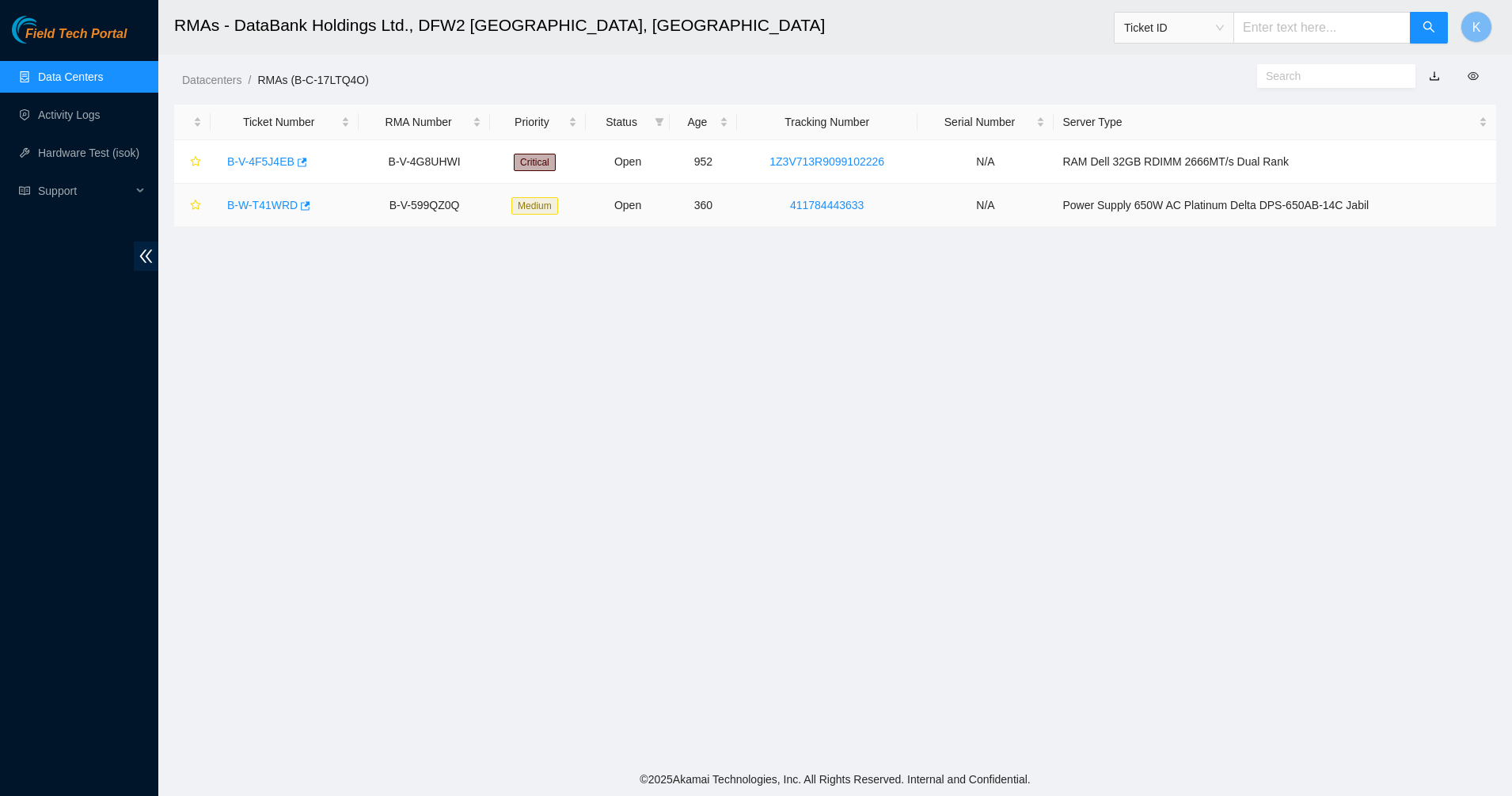
click at [260, 202] on link "B-W-T41WRD" at bounding box center [262, 205] width 71 height 13
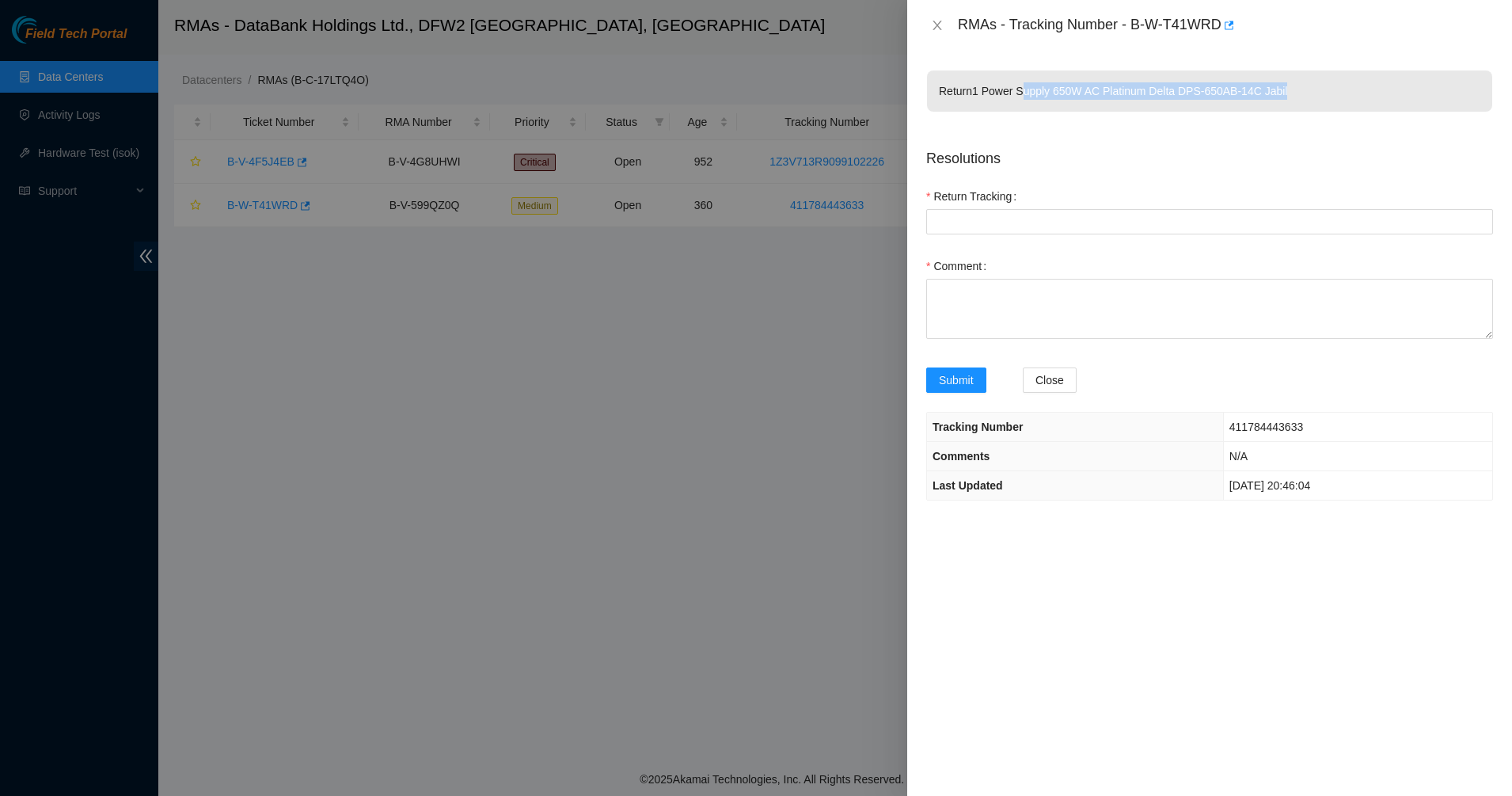
drag, startPoint x: 1022, startPoint y: 89, endPoint x: 1289, endPoint y: 82, distance: 267.1
click at [1289, 82] on p "Return 1 Power Supply 650W AC Platinum Delta DPS-650AB-14C Jabil" at bounding box center [1210, 91] width 566 height 41
click at [1290, 82] on p "Return 1 Power Supply 650W AC Platinum Delta DPS-650AB-14C Jabil" at bounding box center [1210, 91] width 566 height 41
drag, startPoint x: 1307, startPoint y: 82, endPoint x: 971, endPoint y: 98, distance: 336.4
click at [971, 98] on p "Return 1 Power Supply 650W AC Platinum Delta DPS-650AB-14C Jabil" at bounding box center [1210, 91] width 566 height 41
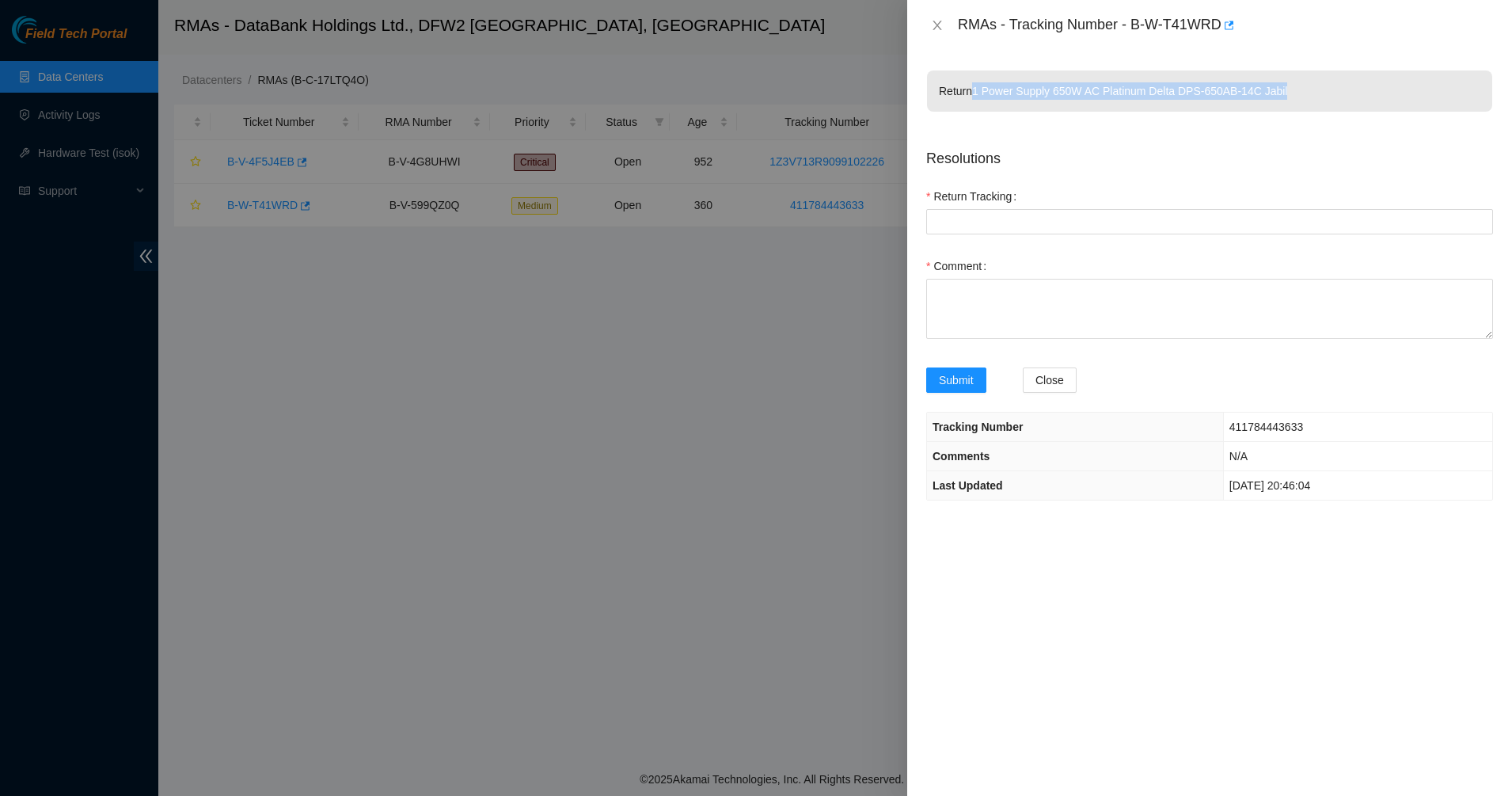
click at [971, 98] on p "Return 1 Power Supply 650W AC Platinum Delta DPS-650AB-14C Jabil" at bounding box center [1210, 91] width 566 height 41
click at [1196, 98] on p "Return 1 Power Supply 650W AC Platinum Delta DPS-650AB-14C Jabil" at bounding box center [1210, 91] width 566 height 41
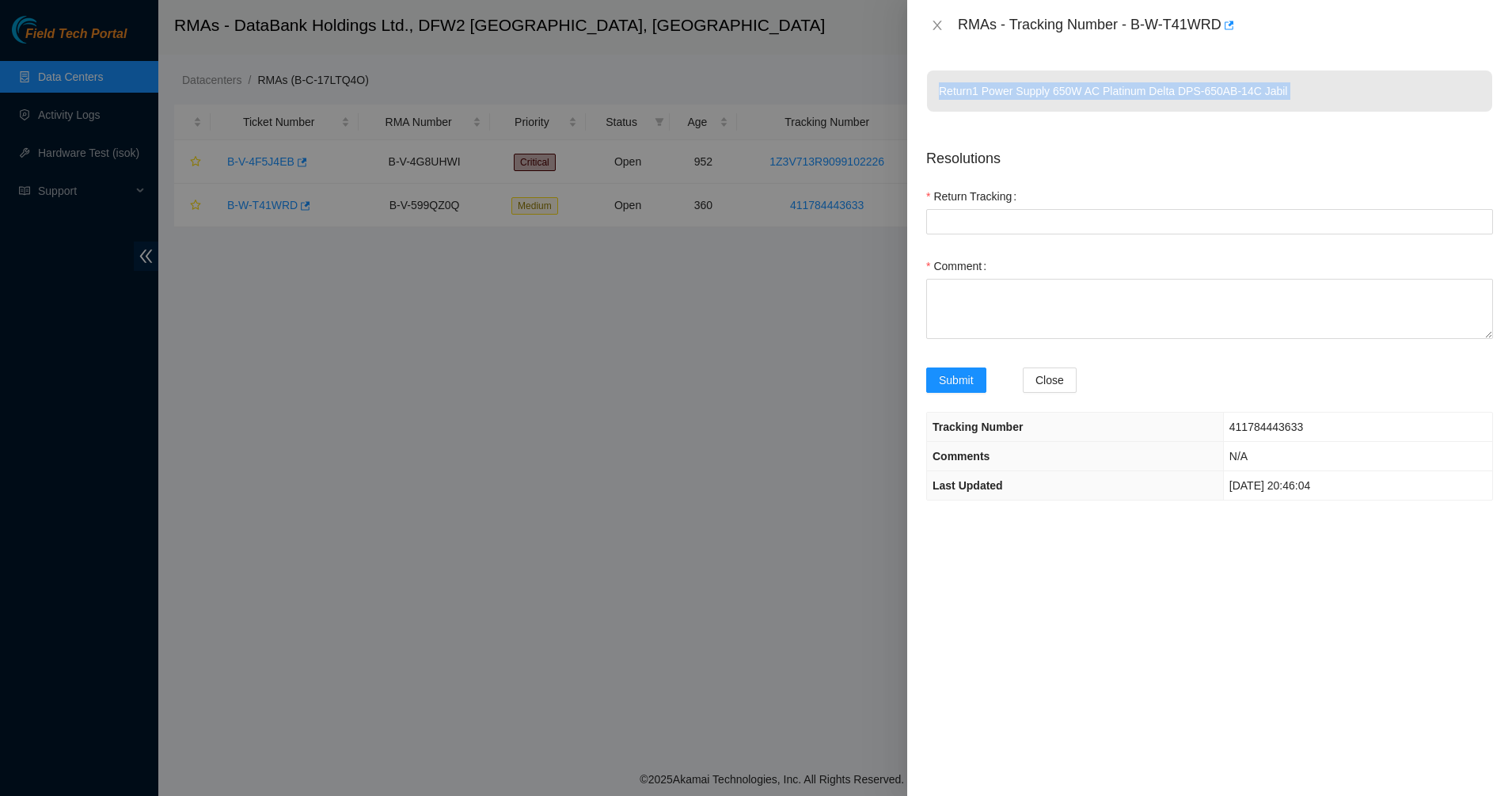
click at [1196, 98] on p "Return 1 Power Supply 650W AC Platinum Delta DPS-650AB-14C Jabil" at bounding box center [1210, 91] width 566 height 41
click at [1020, 86] on p "Return 1 Power Supply 650W AC Platinum Delta DPS-650AB-14C Jabil" at bounding box center [1210, 91] width 566 height 41
click at [935, 30] on icon "close" at bounding box center [937, 25] width 9 height 10
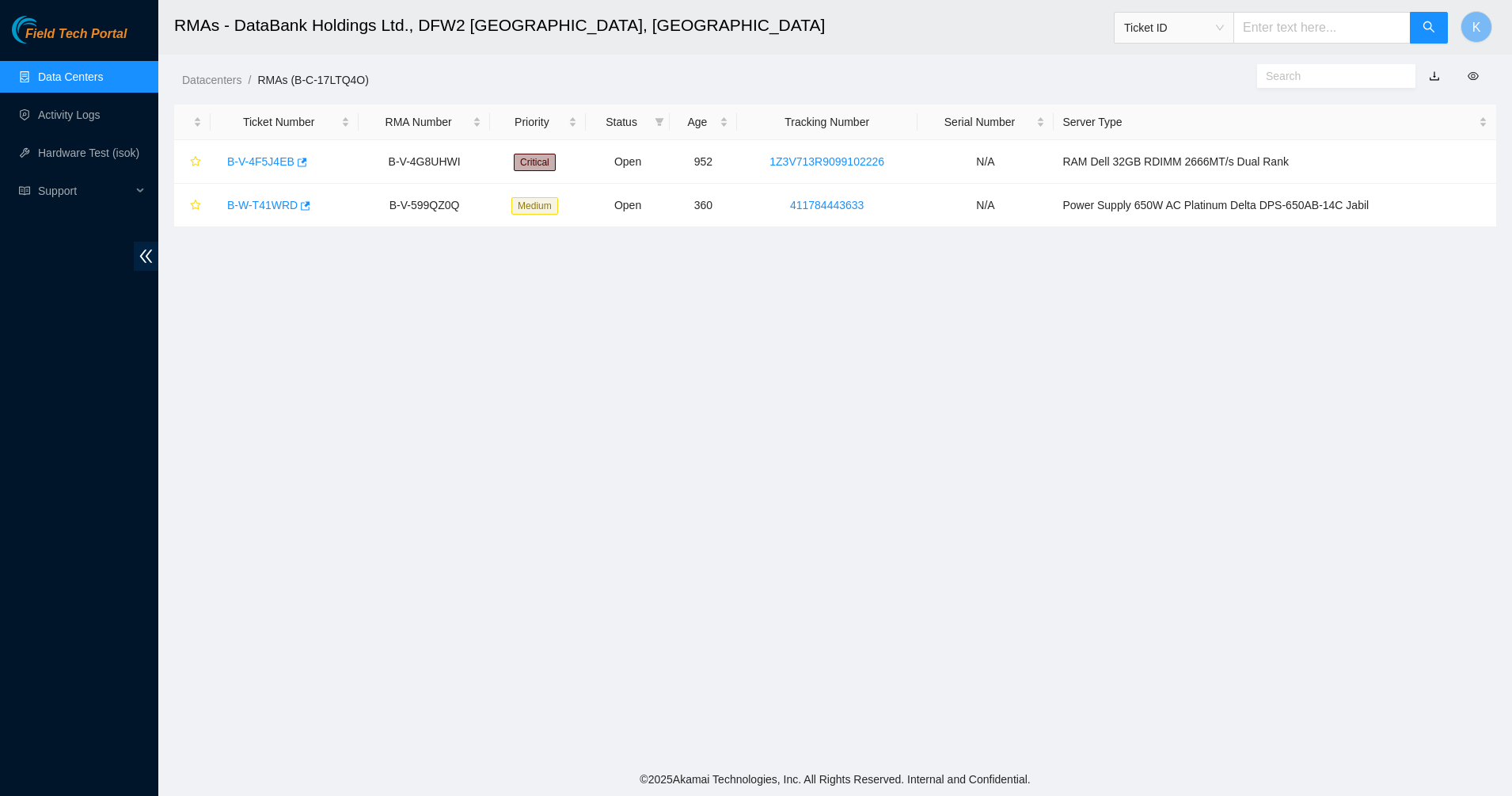
click at [760, 40] on body "Field Tech Portal Data Centers Activity Logs Hardware Test (isok) Support RMAs …" at bounding box center [756, 398] width 1512 height 796
drag, startPoint x: 474, startPoint y: 81, endPoint x: 910, endPoint y: 311, distance: 492.9
click at [910, 311] on main "RMAs - DataBank Holdings Ltd., DFW2 [GEOGRAPHIC_DATA], [GEOGRAPHIC_DATA] Ticket…" at bounding box center [835, 381] width 1354 height 763
